Goal: Information Seeking & Learning: Check status

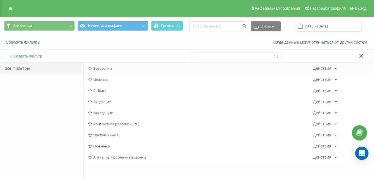
click at [111, 70] on span "Все звонки" at bounding box center [200, 68] width 225 height 4
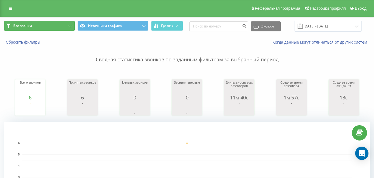
click at [62, 27] on button "Все звонки" at bounding box center [39, 26] width 71 height 10
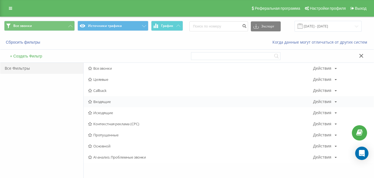
click at [109, 101] on span "Входящие" at bounding box center [200, 101] width 225 height 4
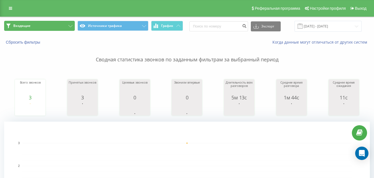
click at [59, 26] on button "Входящие" at bounding box center [39, 26] width 71 height 10
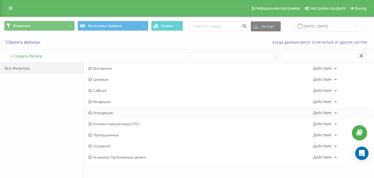
click at [109, 113] on span "Исходящие" at bounding box center [200, 113] width 225 height 4
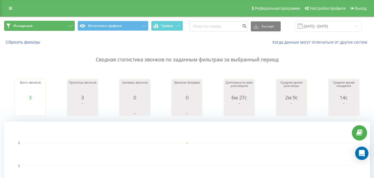
click at [46, 28] on button "Исходящие" at bounding box center [39, 26] width 71 height 10
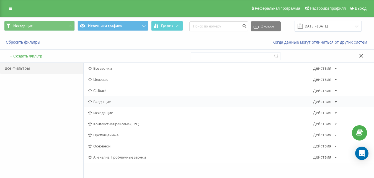
click at [106, 103] on span "Входящие" at bounding box center [200, 101] width 225 height 4
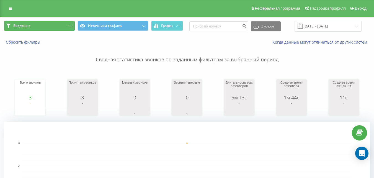
click at [21, 22] on button "Входящие" at bounding box center [39, 26] width 71 height 10
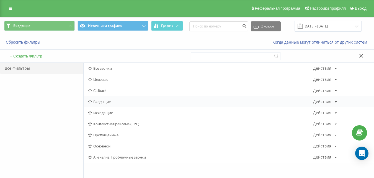
click at [104, 102] on span "Входящие" at bounding box center [200, 101] width 225 height 4
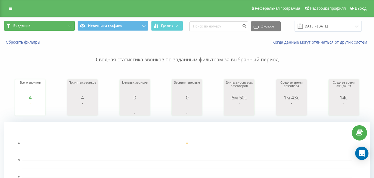
click at [55, 25] on button "Входящие" at bounding box center [39, 26] width 71 height 10
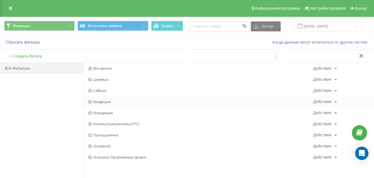
click at [104, 103] on span "Входящие" at bounding box center [200, 101] width 225 height 4
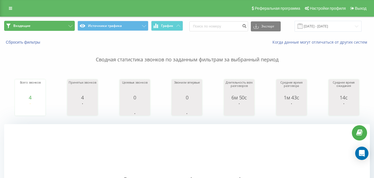
click at [50, 25] on button "Входящие" at bounding box center [39, 26] width 71 height 10
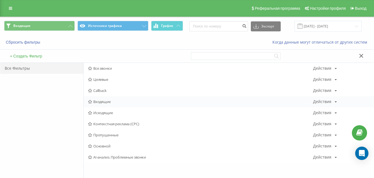
click at [105, 101] on span "Входящие" at bounding box center [200, 101] width 225 height 4
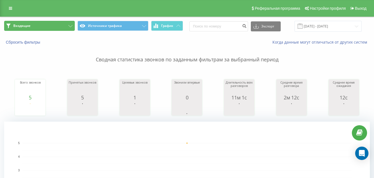
click at [64, 25] on button "Входящие" at bounding box center [39, 26] width 71 height 10
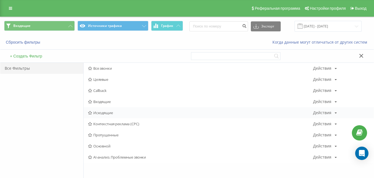
click at [102, 113] on span "Исходящие" at bounding box center [200, 113] width 225 height 4
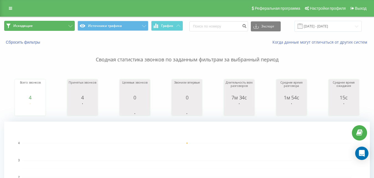
click at [45, 25] on button "Исходящие" at bounding box center [39, 26] width 71 height 10
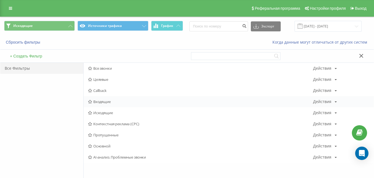
click at [106, 102] on span "Входящие" at bounding box center [200, 101] width 225 height 4
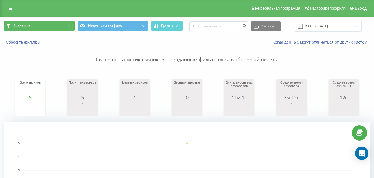
click at [58, 23] on button "Входящие" at bounding box center [39, 26] width 71 height 10
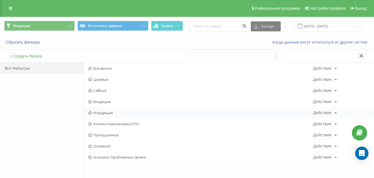
click at [98, 114] on span "Исходящие" at bounding box center [200, 113] width 225 height 4
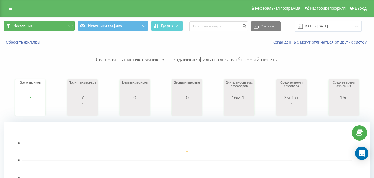
click at [58, 26] on button "Исходящие" at bounding box center [39, 26] width 71 height 10
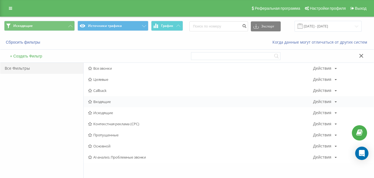
click at [100, 103] on span "Входящие" at bounding box center [200, 101] width 225 height 4
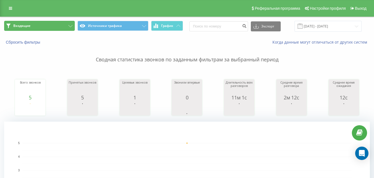
click at [49, 30] on button "Входящие" at bounding box center [39, 26] width 71 height 10
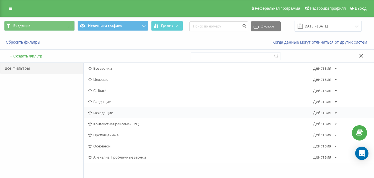
click at [108, 114] on span "Исходящие" at bounding box center [200, 113] width 225 height 4
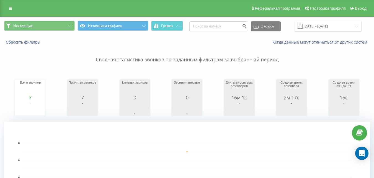
click at [37, 20] on div "Исходящие Источники трафика График Экспорт .csv .xls .xlsx [DATE] - [DATE]" at bounding box center [187, 26] width 374 height 19
click at [39, 24] on button "Исходящие" at bounding box center [39, 26] width 71 height 10
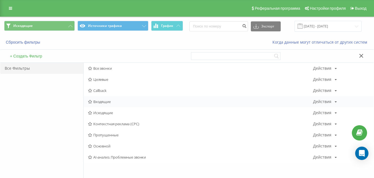
click at [100, 98] on div "Входящие Действия Редактировать Копировать Удалить По умолчанию Поделиться" at bounding box center [229, 101] width 290 height 11
click at [117, 101] on span "Входящие" at bounding box center [200, 101] width 225 height 4
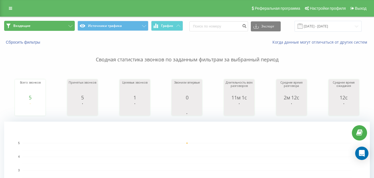
click at [64, 28] on button "Входящие" at bounding box center [39, 26] width 71 height 10
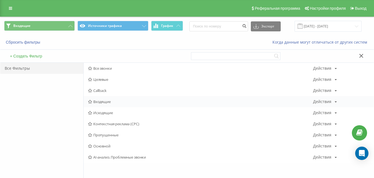
click at [109, 101] on span "Входящие" at bounding box center [200, 101] width 225 height 4
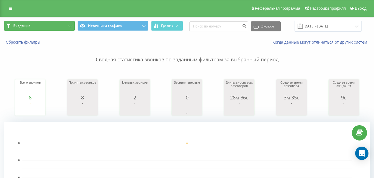
click at [68, 29] on button "Входящие" at bounding box center [39, 26] width 71 height 10
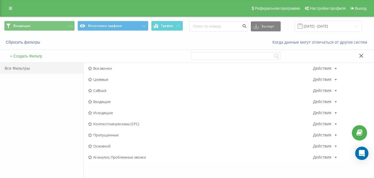
click at [109, 101] on span "Входящие" at bounding box center [200, 101] width 225 height 4
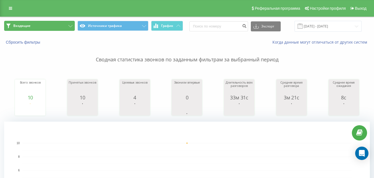
click at [63, 24] on button "Входящие" at bounding box center [39, 26] width 71 height 10
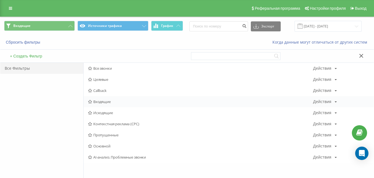
click at [118, 102] on span "Входящие" at bounding box center [200, 101] width 225 height 4
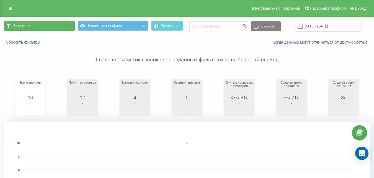
click at [65, 24] on button "Входящие" at bounding box center [39, 26] width 71 height 10
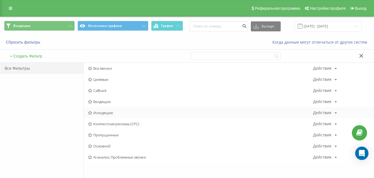
click at [106, 114] on span "Исходящие" at bounding box center [200, 113] width 225 height 4
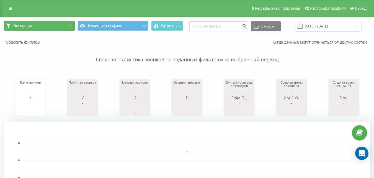
click at [58, 27] on button "Исходящие" at bounding box center [39, 26] width 71 height 10
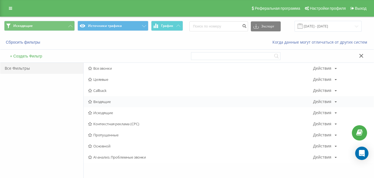
click at [107, 105] on div "Входящие Действия Редактировать Копировать Удалить По умолчанию Поделиться" at bounding box center [229, 101] width 290 height 11
click at [111, 100] on span "Входящие" at bounding box center [200, 101] width 225 height 4
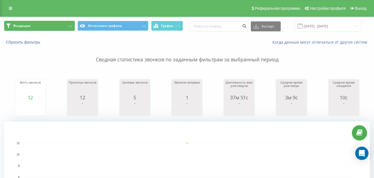
click at [71, 21] on button "Входящие" at bounding box center [39, 26] width 71 height 10
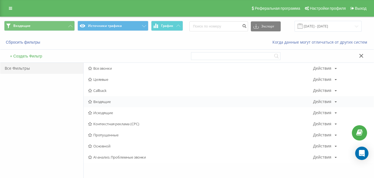
click at [104, 99] on span "Входящие" at bounding box center [200, 101] width 225 height 4
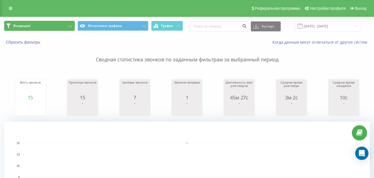
click at [63, 24] on button "Входящие" at bounding box center [39, 26] width 71 height 10
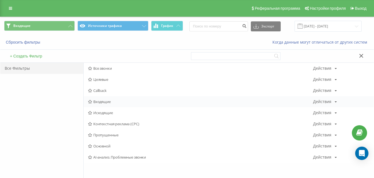
click at [102, 100] on span "Входящие" at bounding box center [200, 101] width 225 height 4
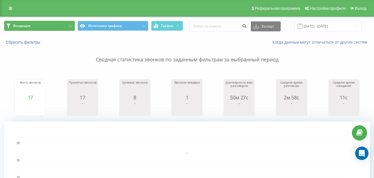
click at [64, 27] on button "Входящие" at bounding box center [39, 26] width 71 height 10
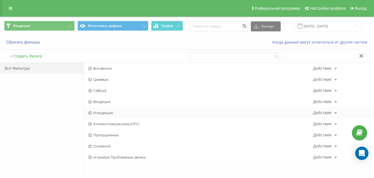
click at [99, 113] on span "Исходящие" at bounding box center [200, 113] width 225 height 4
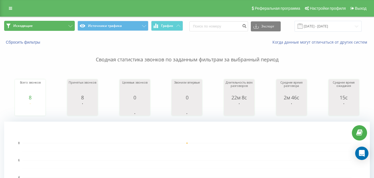
click at [58, 27] on button "Исходящие" at bounding box center [39, 26] width 71 height 10
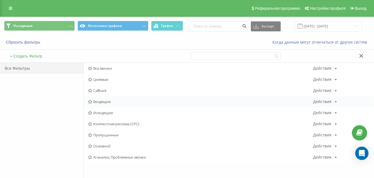
click at [109, 100] on span "Входящие" at bounding box center [200, 101] width 225 height 4
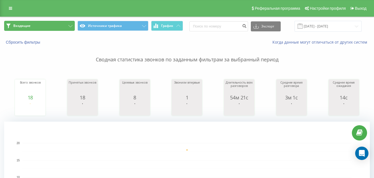
click at [39, 25] on button "Входящие" at bounding box center [39, 26] width 71 height 10
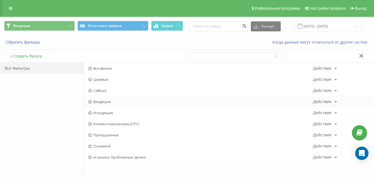
click at [106, 102] on span "Входящие" at bounding box center [200, 101] width 225 height 4
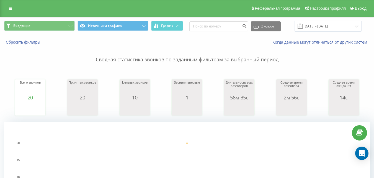
click at [58, 20] on div "Входящие Источники трафика График Экспорт .csv .xls .xlsx [DATE] - [DATE]" at bounding box center [187, 26] width 374 height 19
click at [48, 27] on button "Входящие" at bounding box center [39, 26] width 71 height 10
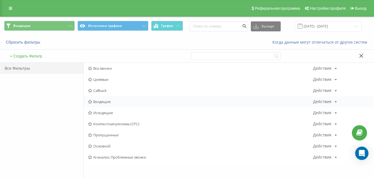
click at [106, 101] on span "Входящие" at bounding box center [200, 101] width 225 height 4
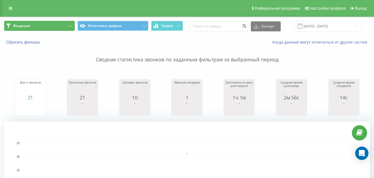
click at [44, 25] on button "Входящие" at bounding box center [39, 26] width 71 height 10
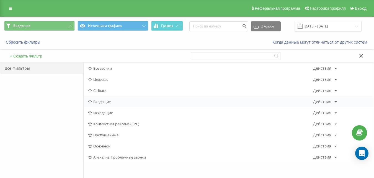
click at [107, 100] on span "Входящие" at bounding box center [200, 101] width 225 height 4
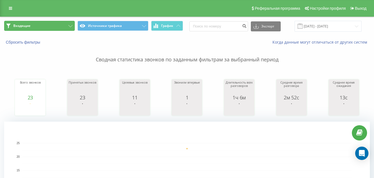
click at [64, 25] on button "Входящие" at bounding box center [39, 26] width 71 height 10
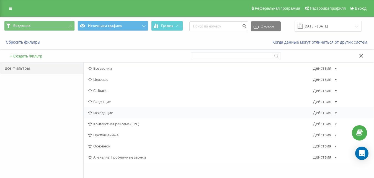
click at [102, 112] on span "Исходящие" at bounding box center [200, 113] width 225 height 4
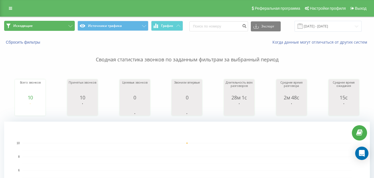
click at [58, 29] on button "Исходящие" at bounding box center [39, 26] width 71 height 10
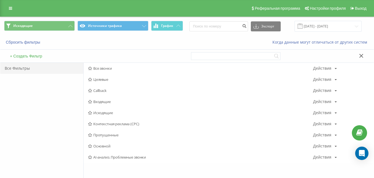
drag, startPoint x: 94, startPoint y: 101, endPoint x: 99, endPoint y: 93, distance: 9.9
click at [94, 101] on span "Входящие" at bounding box center [200, 101] width 225 height 4
